Goal: Find specific page/section: Find specific page/section

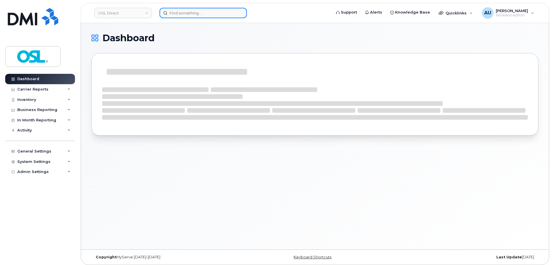
click at [202, 15] on input at bounding box center [202, 13] width 87 height 10
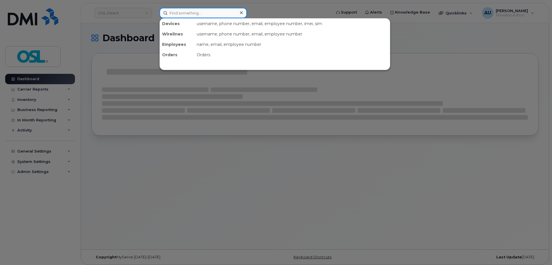
paste input "4383556409"
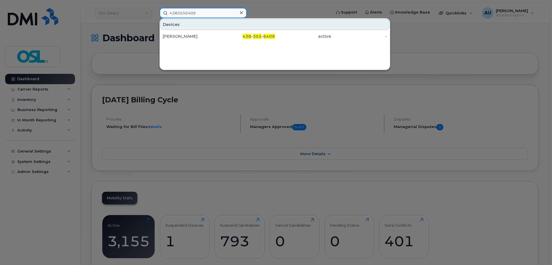
click at [227, 15] on input "4383556409" at bounding box center [202, 13] width 87 height 10
paste input "253"
click at [203, 15] on input "4383556253" at bounding box center [202, 13] width 87 height 10
click at [203, 14] on input "4383556253" at bounding box center [202, 13] width 87 height 10
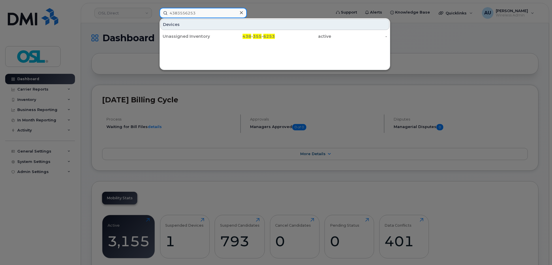
click at [203, 14] on input "4383556253" at bounding box center [202, 13] width 87 height 10
paste input "7616"
click at [192, 13] on input "4383557616" at bounding box center [202, 13] width 87 height 10
paste input "4396935"
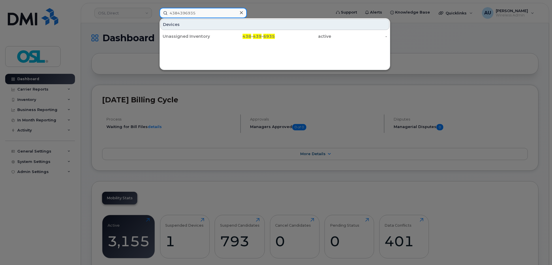
click at [194, 16] on input "4384396935" at bounding box center [202, 13] width 87 height 10
paste input "55444"
click at [190, 13] on input "4384554445" at bounding box center [202, 13] width 87 height 10
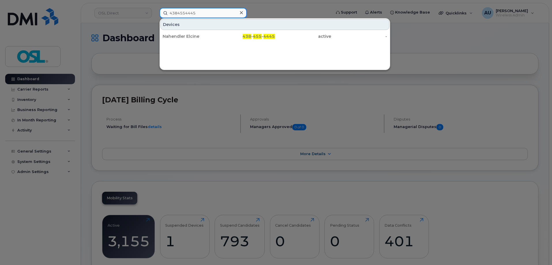
click at [190, 13] on input "4384554445" at bounding box center [202, 13] width 87 height 10
click at [190, 14] on input "4384554445" at bounding box center [202, 13] width 87 height 10
paste input "5142082784"
type input "5142082784"
click at [185, 12] on input "5142082784" at bounding box center [202, 13] width 87 height 10
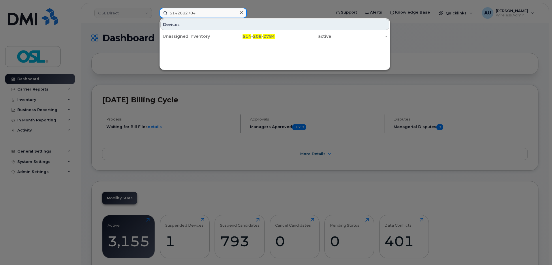
click at [185, 12] on input "5142082784" at bounding box center [202, 13] width 87 height 10
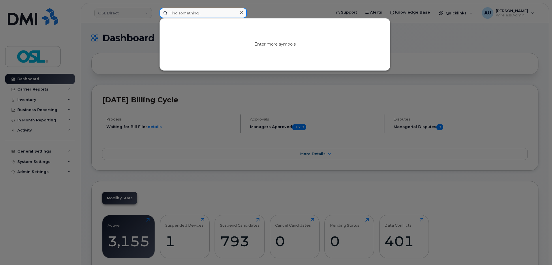
click at [183, 12] on input at bounding box center [202, 13] width 87 height 10
paste input "5142083846"
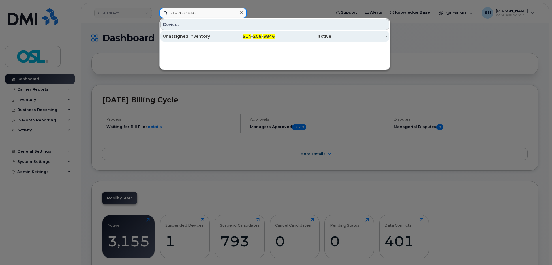
type input "5142083846"
click at [225, 35] on div "514 - 208 - 3846" at bounding box center [247, 36] width 56 height 6
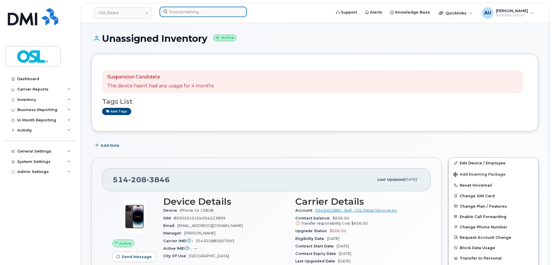
click at [182, 10] on input at bounding box center [202, 12] width 87 height 10
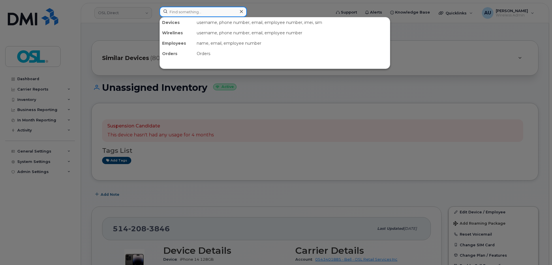
click at [202, 14] on input at bounding box center [202, 12] width 87 height 10
paste input "5142130510"
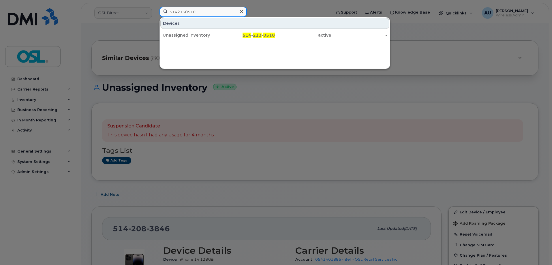
click at [181, 11] on input "5142130510" at bounding box center [202, 12] width 87 height 10
type input "5142130510"
